Goal: Check status: Check status

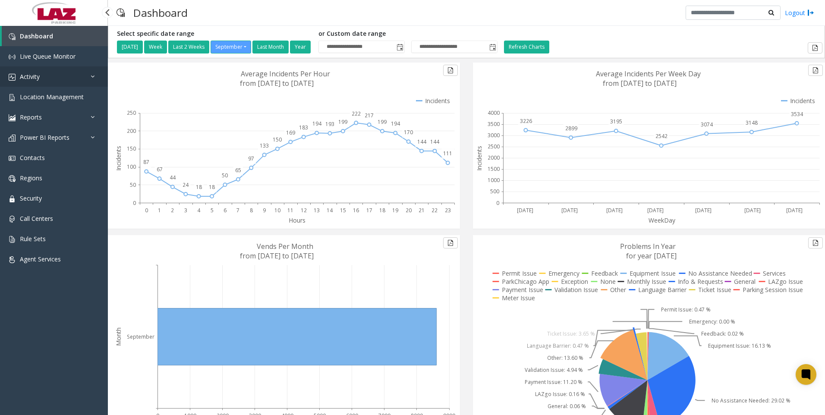
click at [35, 73] on span "Activity" at bounding box center [30, 77] width 20 height 8
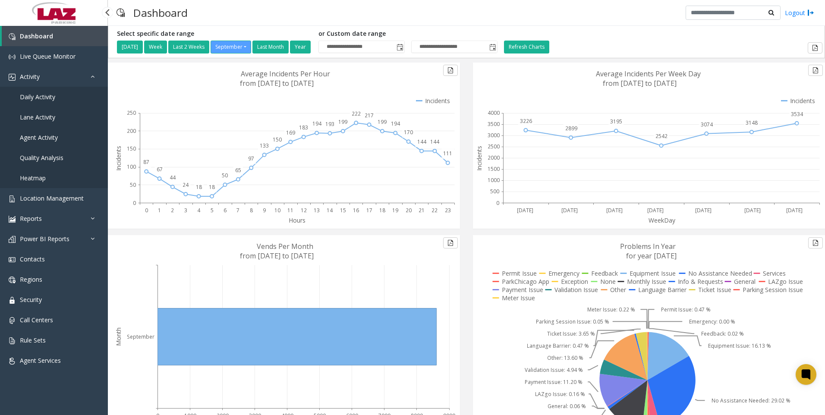
click at [40, 135] on span "Agent Activity" at bounding box center [39, 137] width 38 height 8
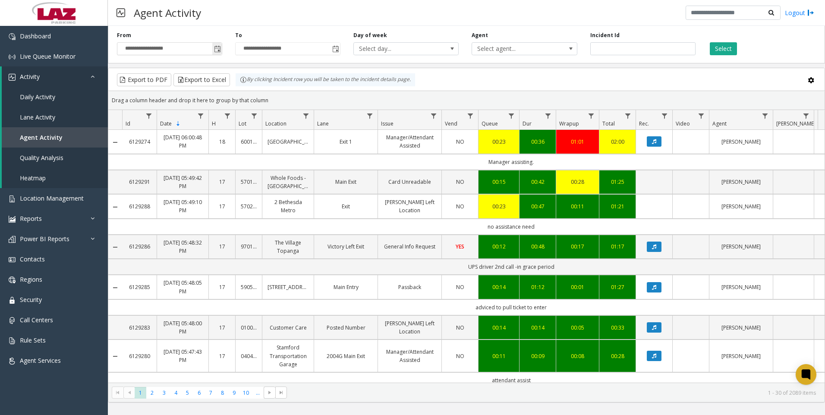
click at [218, 50] on span "Toggle popup" at bounding box center [217, 49] width 7 height 7
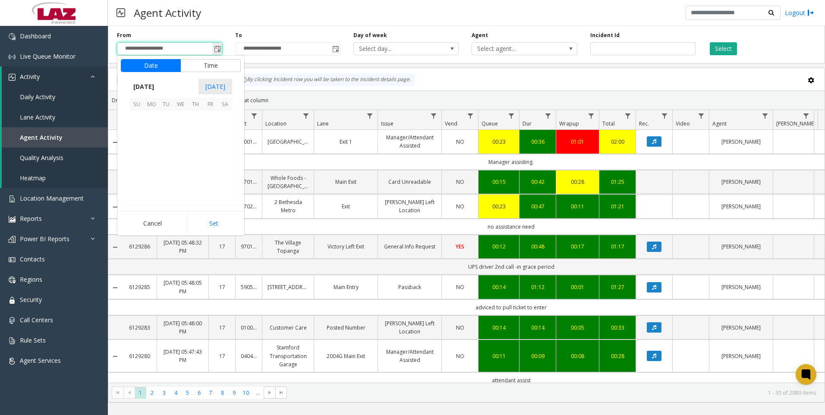
scroll to position [154929, 0]
click at [209, 66] on button "Time" at bounding box center [210, 65] width 60 height 13
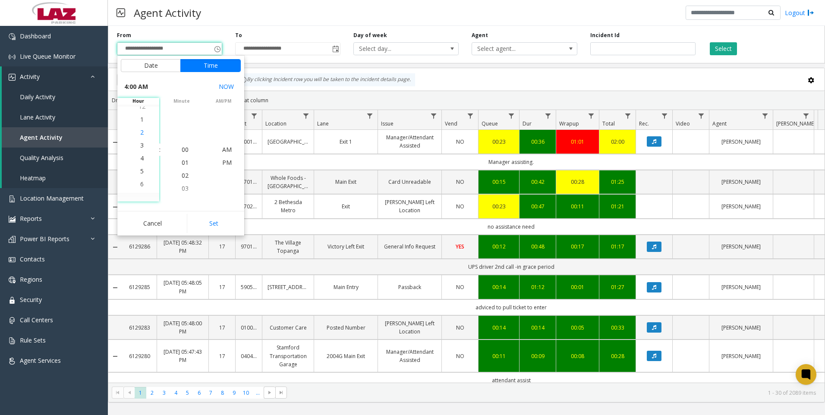
scroll to position [52, 0]
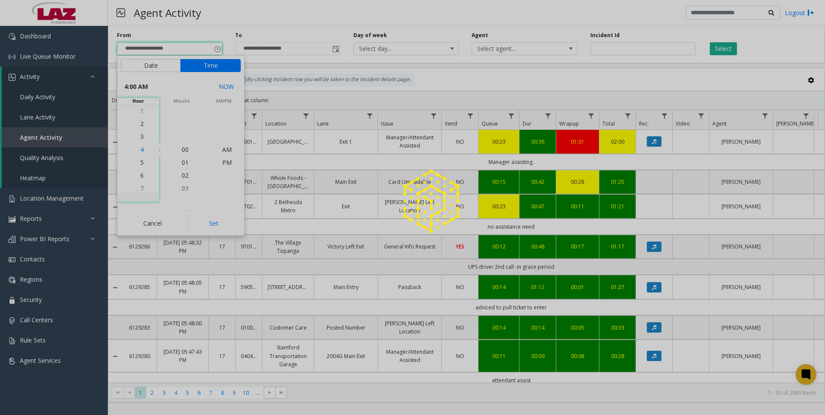
click at [140, 151] on span "4" at bounding box center [141, 149] width 3 height 8
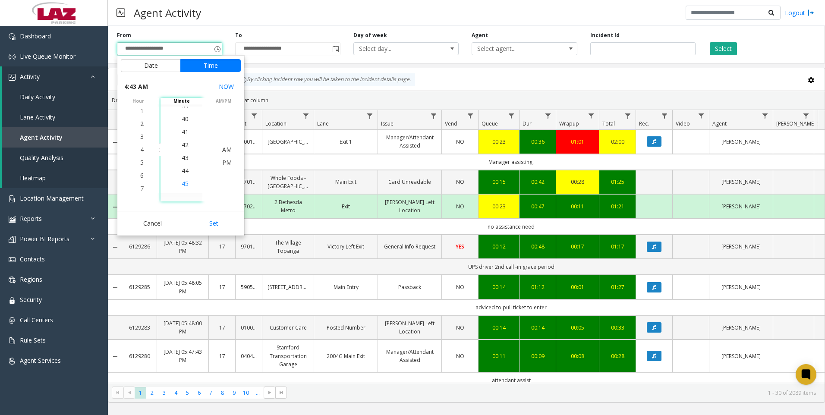
scroll to position [557, 0]
click at [182, 176] on span "45" at bounding box center [185, 175] width 7 height 8
click at [214, 221] on button "Set" at bounding box center [214, 223] width 54 height 19
type input "**********"
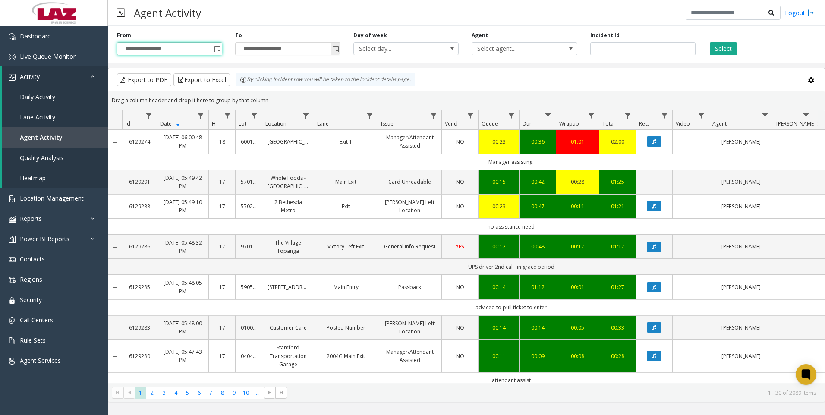
click at [336, 49] on span "Toggle popup" at bounding box center [335, 49] width 7 height 7
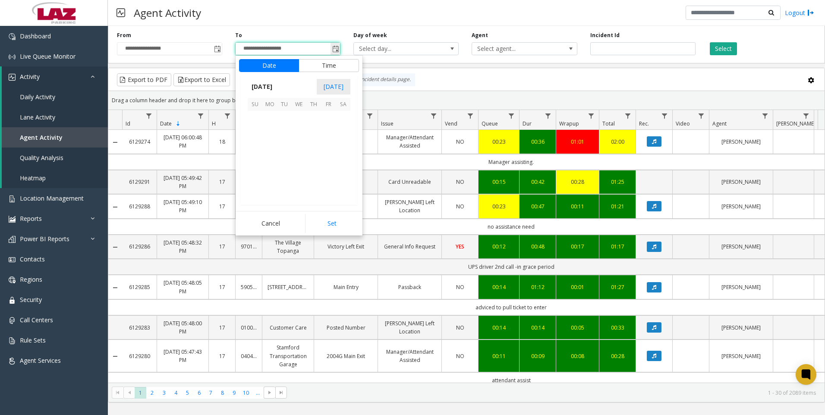
scroll to position [13, 0]
click at [331, 65] on button "Time" at bounding box center [329, 65] width 60 height 13
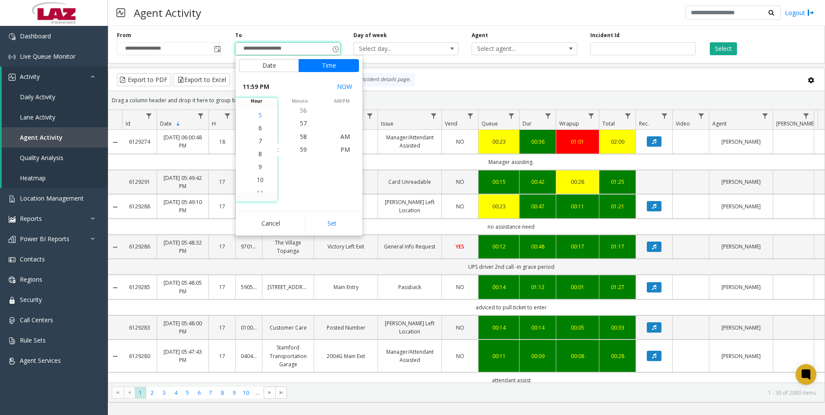
scroll to position [246, 0]
click at [259, 138] on span "6" at bounding box center [260, 137] width 3 height 8
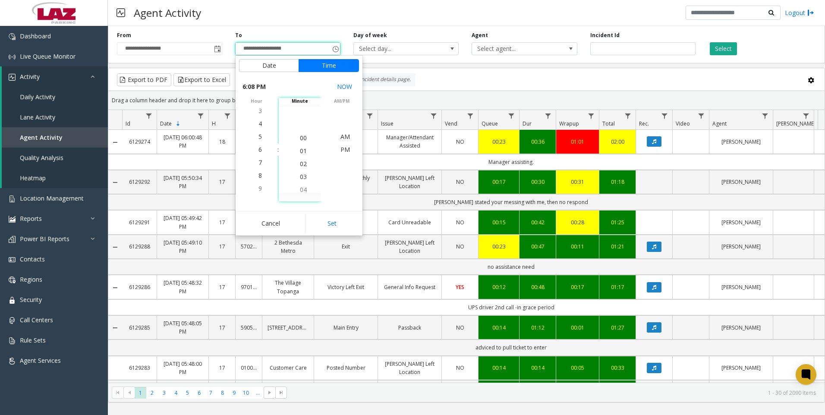
scroll to position [0, 0]
click at [300, 149] on span "00" at bounding box center [303, 149] width 7 height 8
click at [342, 148] on span "PM" at bounding box center [345, 149] width 9 height 8
click at [335, 221] on button "Set" at bounding box center [332, 223] width 54 height 19
type input "**********"
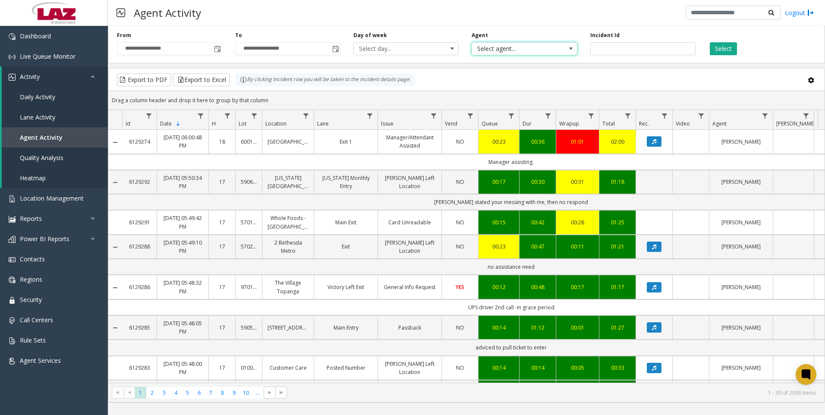
click at [499, 47] on span "Select agent..." at bounding box center [514, 49] width 84 height 12
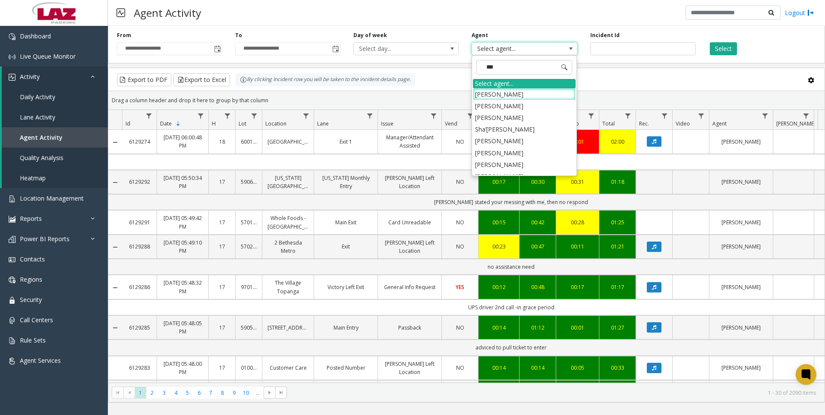
type input "****"
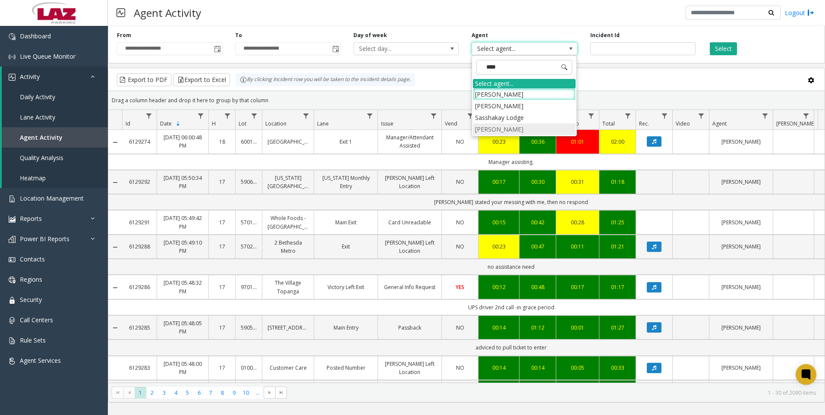
click at [490, 128] on li "[PERSON_NAME]" at bounding box center [524, 129] width 103 height 12
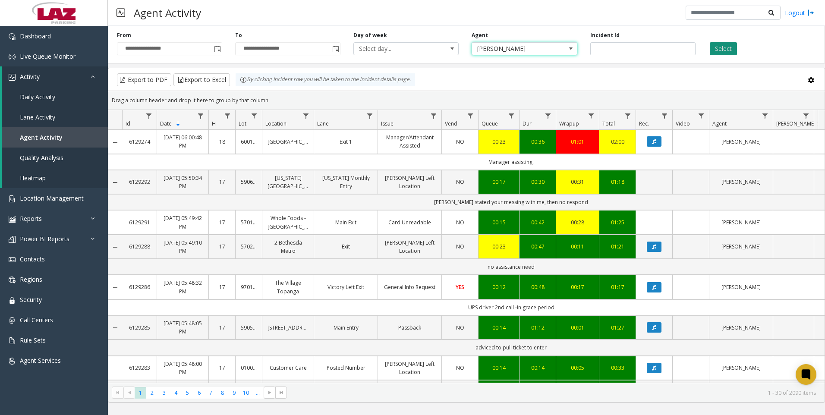
click at [722, 45] on button "Select" at bounding box center [723, 48] width 27 height 13
